Goal: Navigation & Orientation: Find specific page/section

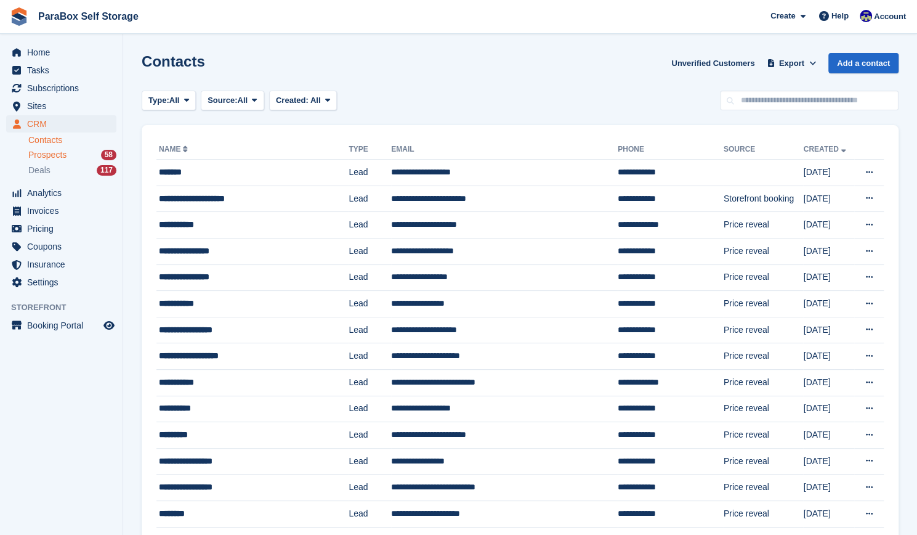
click at [85, 160] on div "Prospects 58" at bounding box center [72, 155] width 88 height 12
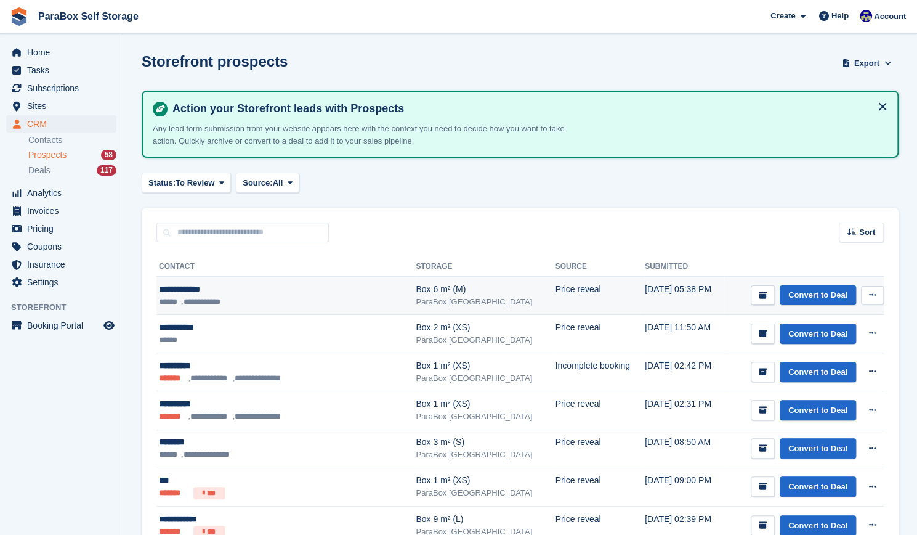
click at [267, 298] on ul "**********" at bounding box center [266, 302] width 214 height 12
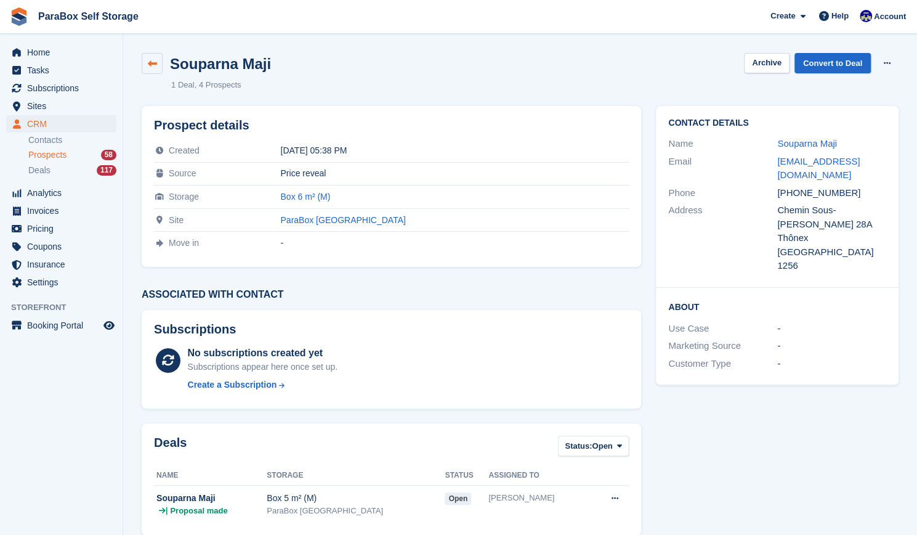
click at [152, 61] on icon at bounding box center [152, 63] width 9 height 9
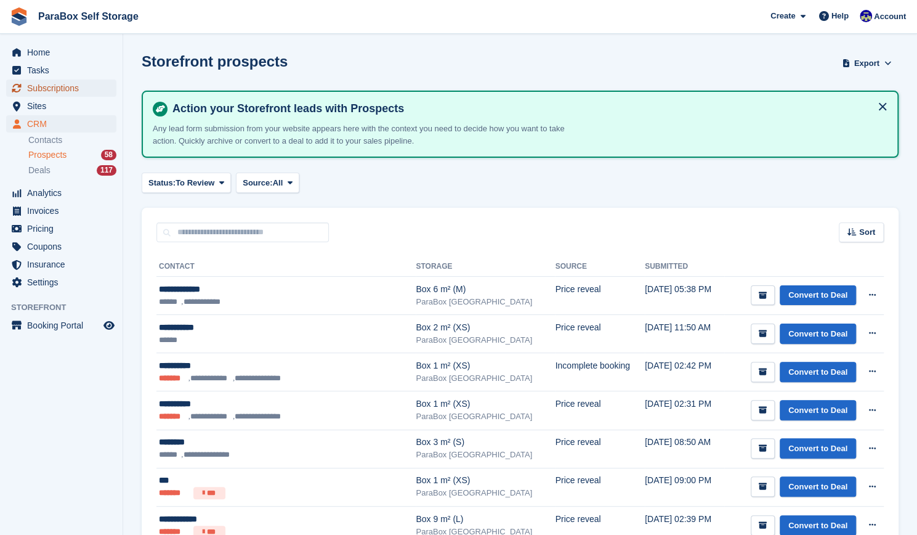
click at [60, 86] on span "Subscriptions" at bounding box center [64, 87] width 74 height 17
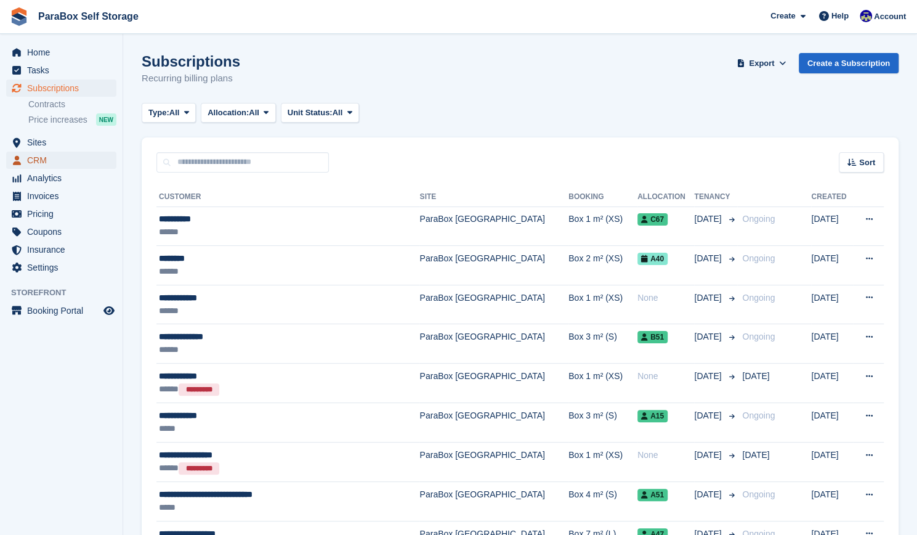
click at [60, 160] on span "CRM" at bounding box center [64, 160] width 74 height 17
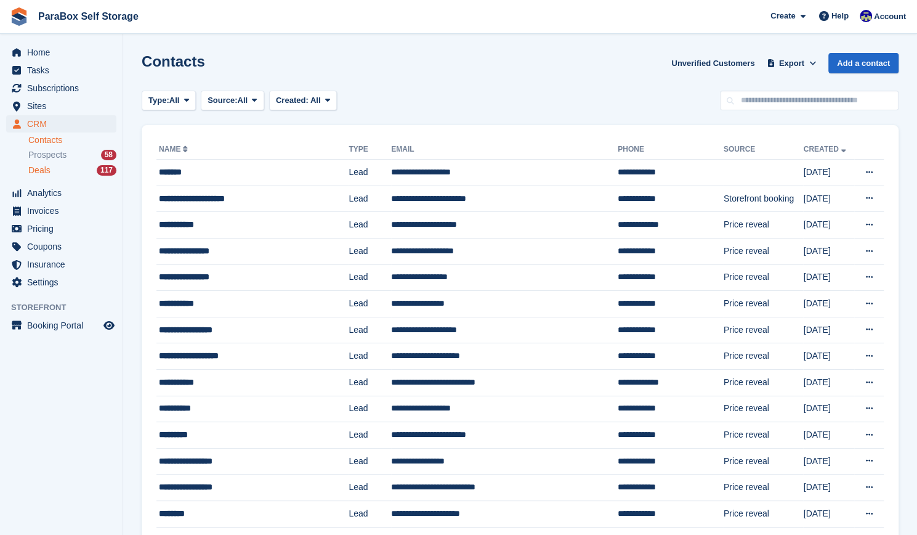
click at [74, 169] on div "Deals 117" at bounding box center [72, 170] width 88 height 12
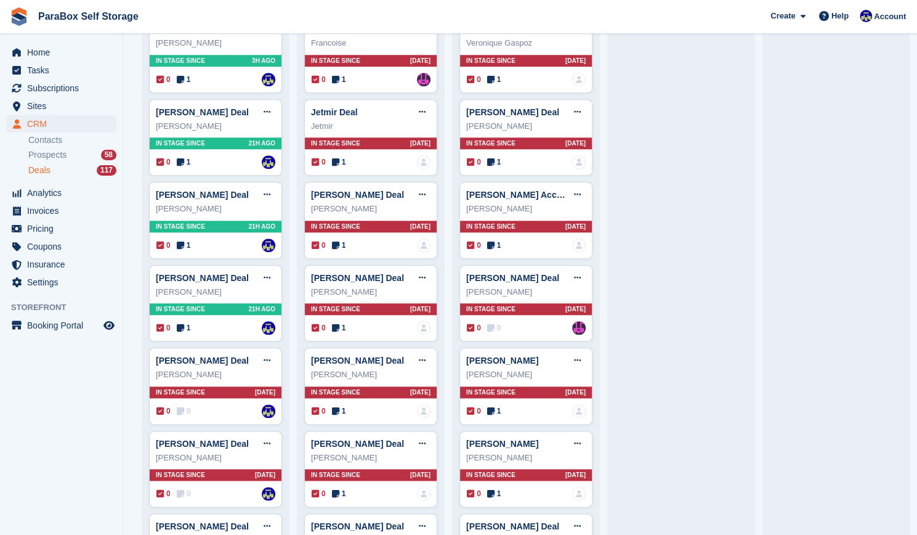
scroll to position [649, 0]
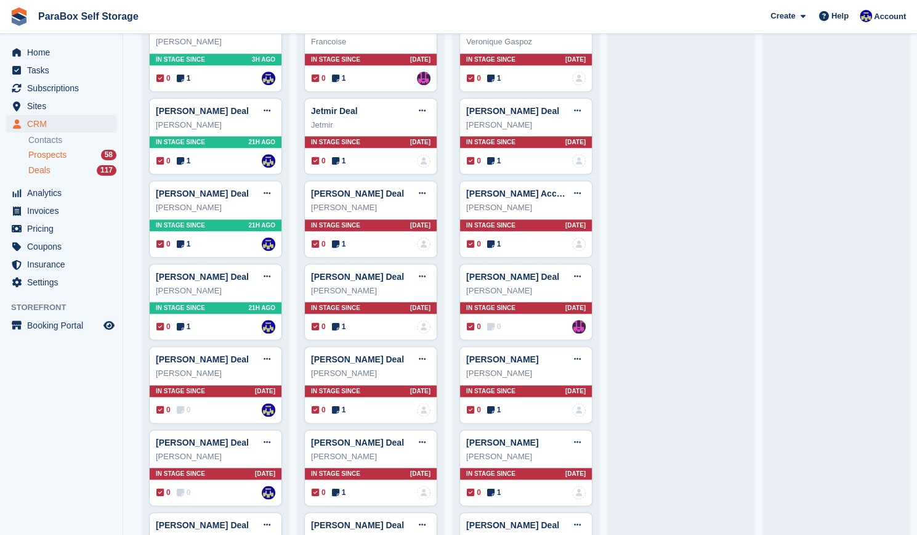
click at [68, 153] on div "Prospects 58" at bounding box center [72, 155] width 88 height 12
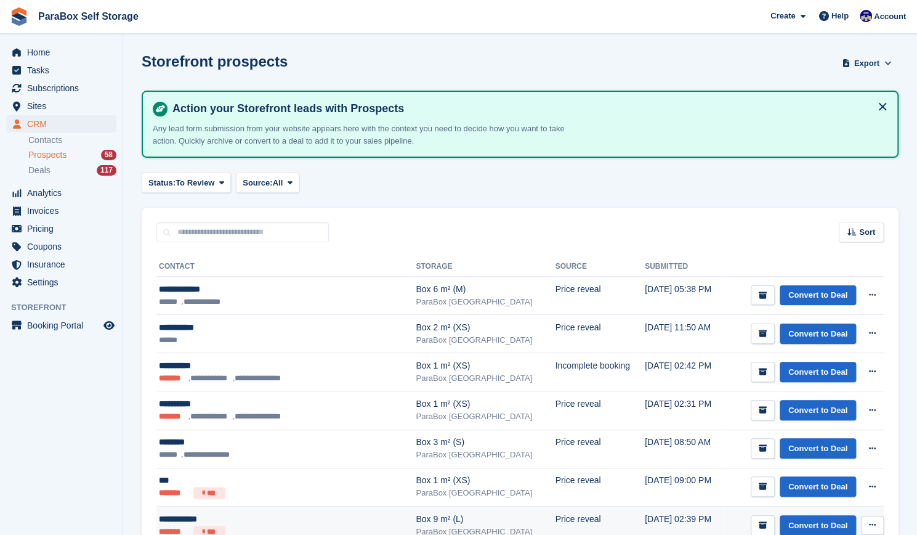
click at [645, 516] on td "20 Aug, 02:39 PM" at bounding box center [684, 525] width 79 height 39
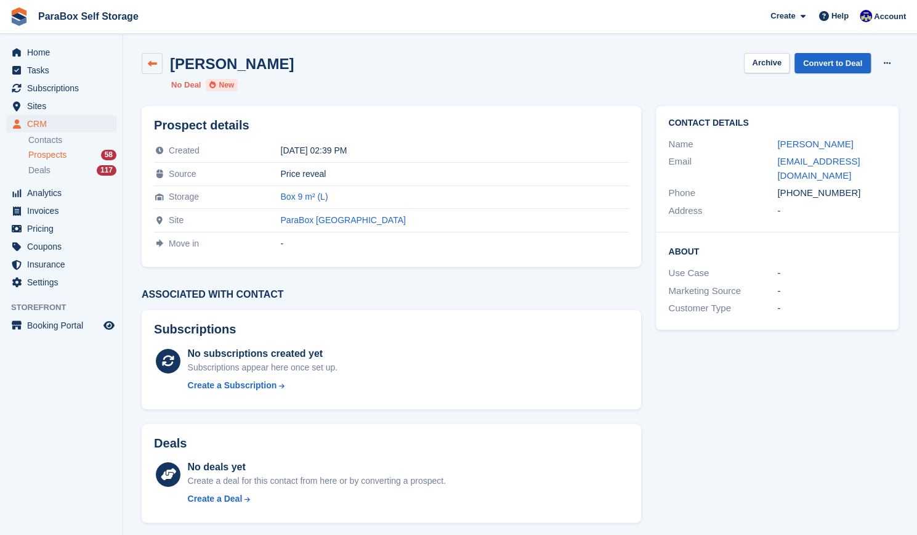
click at [162, 68] on link at bounding box center [152, 63] width 21 height 21
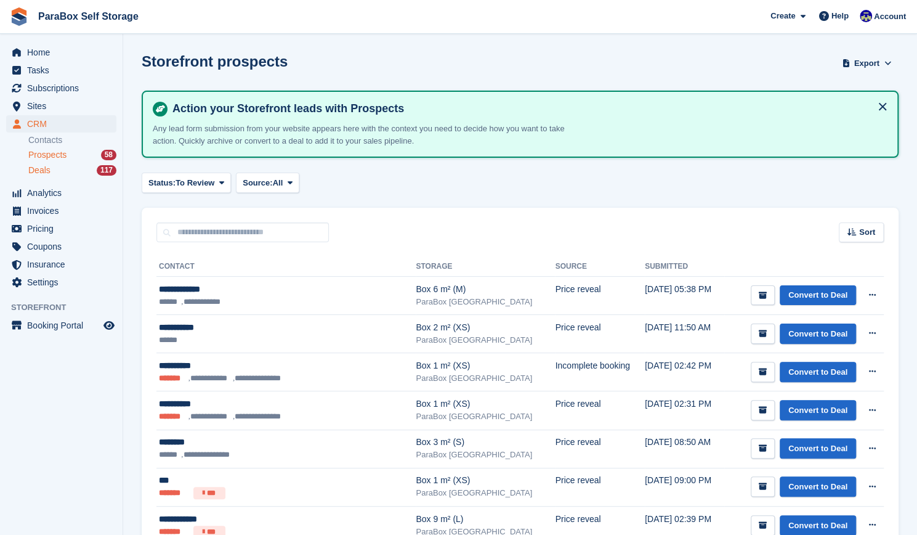
click at [68, 172] on div "Deals 117" at bounding box center [72, 170] width 88 height 12
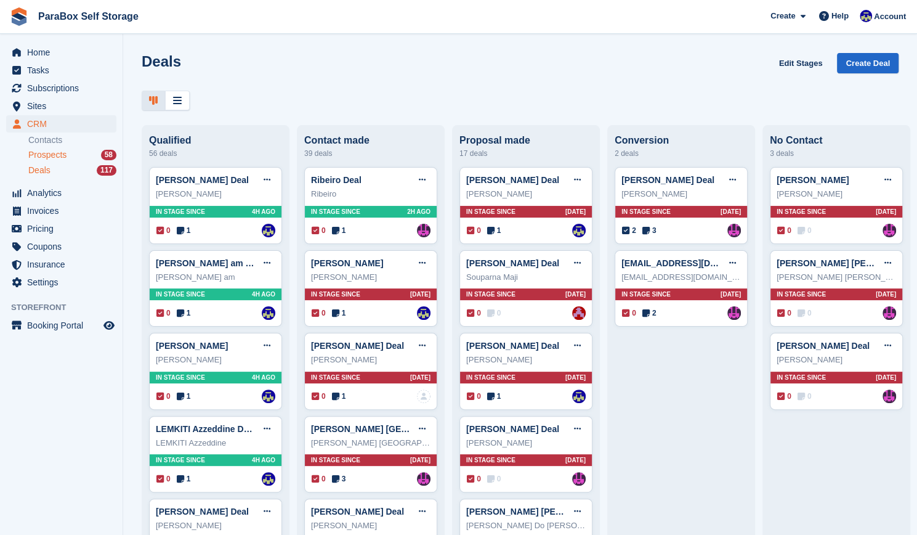
click at [84, 151] on div "Prospects 58" at bounding box center [72, 155] width 88 height 12
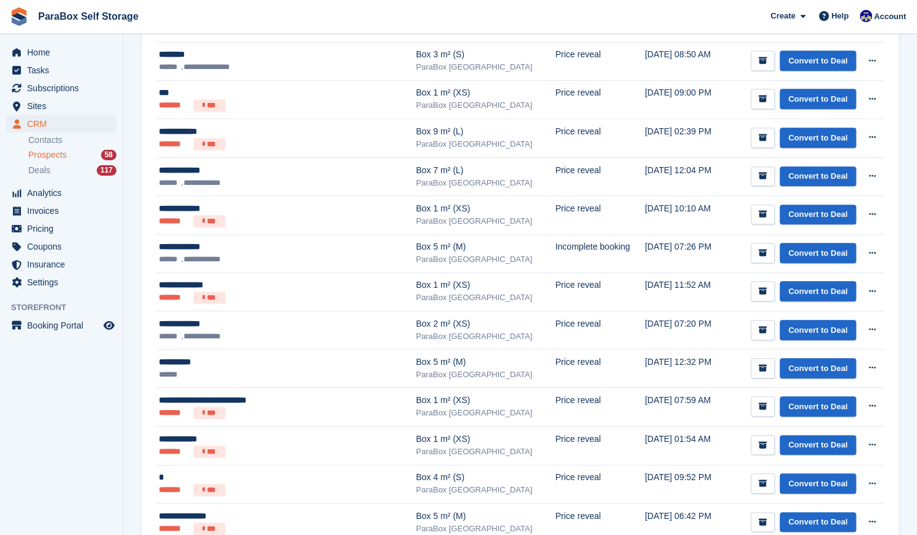
scroll to position [388, 0]
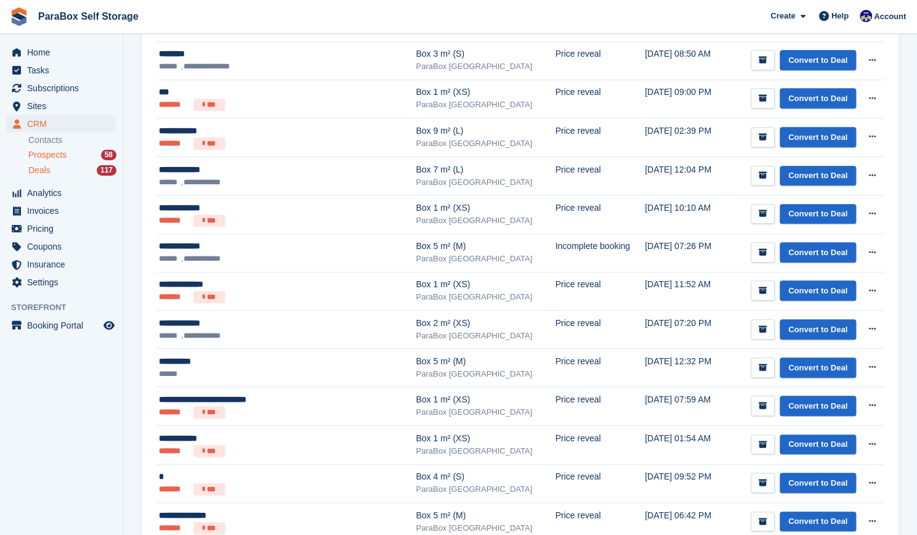
click at [101, 168] on div "117" at bounding box center [107, 170] width 20 height 10
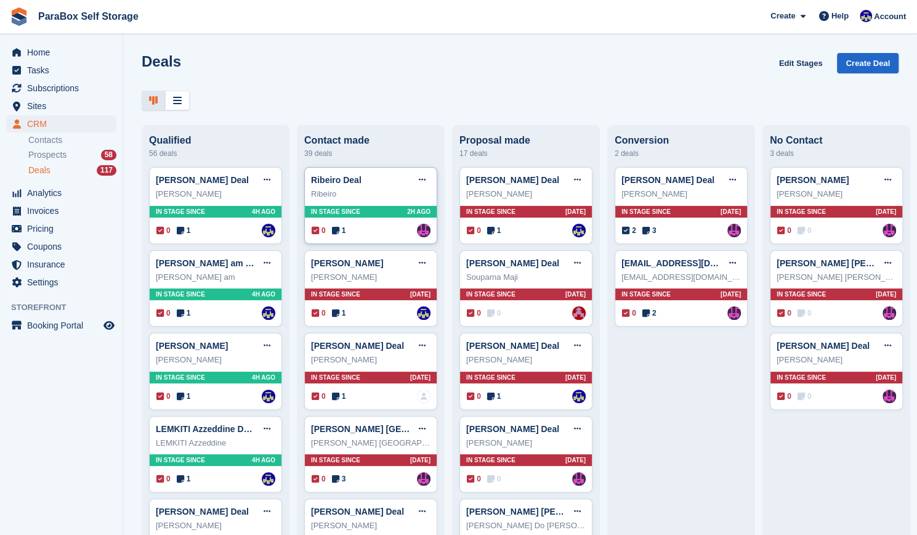
click at [336, 234] on icon at bounding box center [335, 230] width 7 height 9
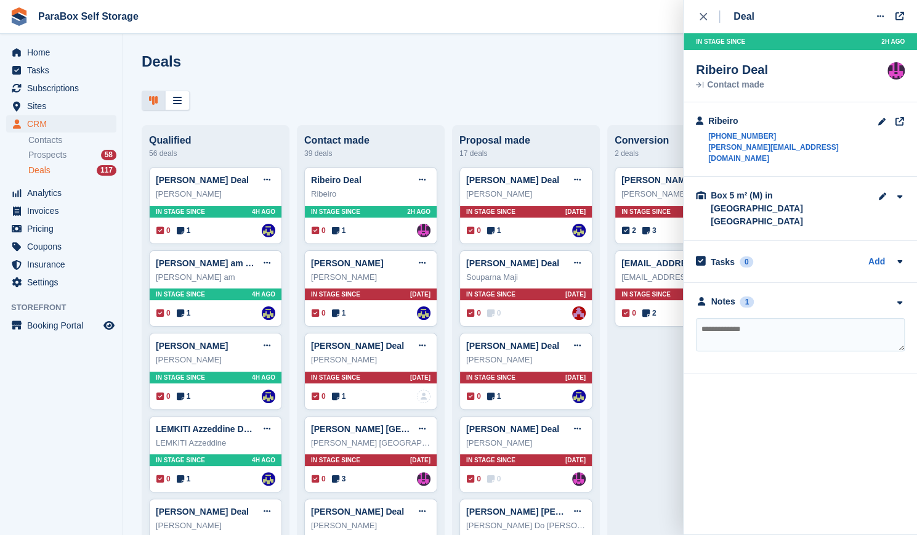
click at [761, 283] on div "**********" at bounding box center [800, 328] width 233 height 91
click at [746, 296] on div "1" at bounding box center [747, 301] width 14 height 11
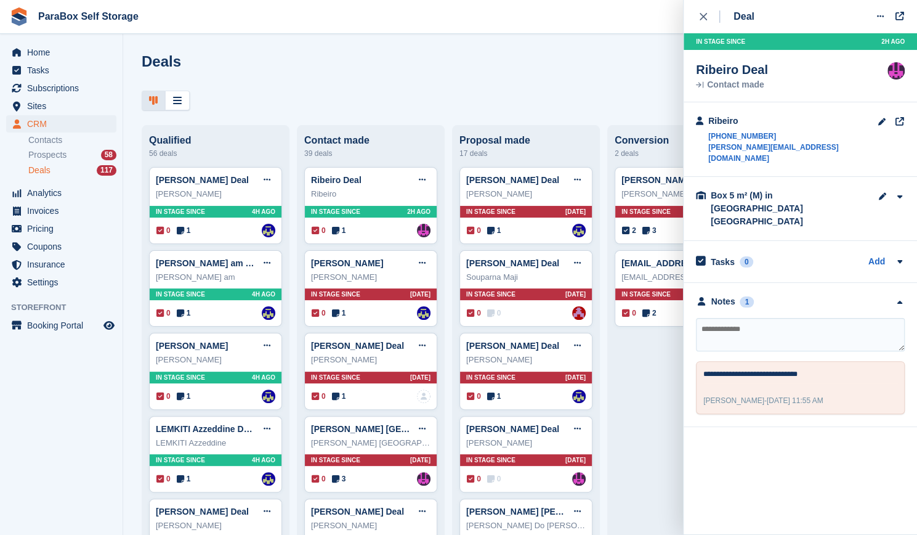
click at [88, 152] on div "Prospects 58" at bounding box center [72, 155] width 88 height 12
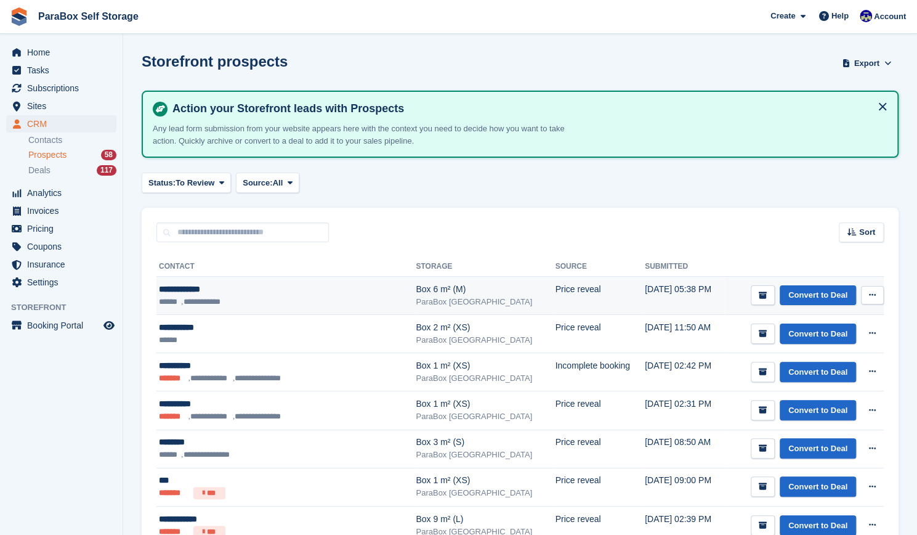
click at [724, 290] on td "Convert to Deal View contact Edit contact Delete prospect" at bounding box center [804, 296] width 160 height 38
click at [555, 290] on td "Price reveal" at bounding box center [599, 296] width 89 height 38
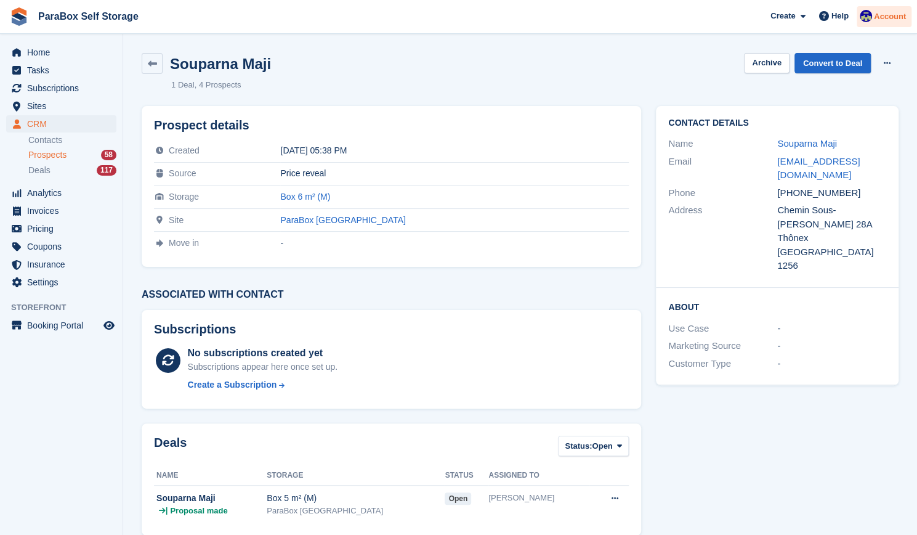
click at [901, 24] on div "Account" at bounding box center [884, 17] width 55 height 22
